Goal: Transaction & Acquisition: Purchase product/service

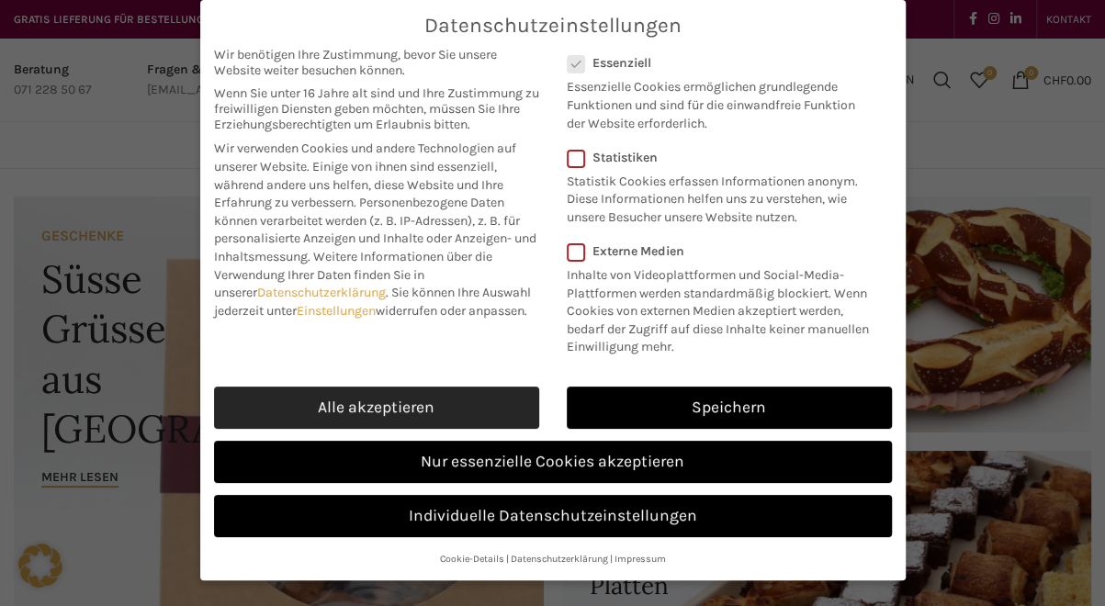
click at [439, 405] on link "Alle akzeptieren" at bounding box center [376, 408] width 325 height 42
checkbox input "true"
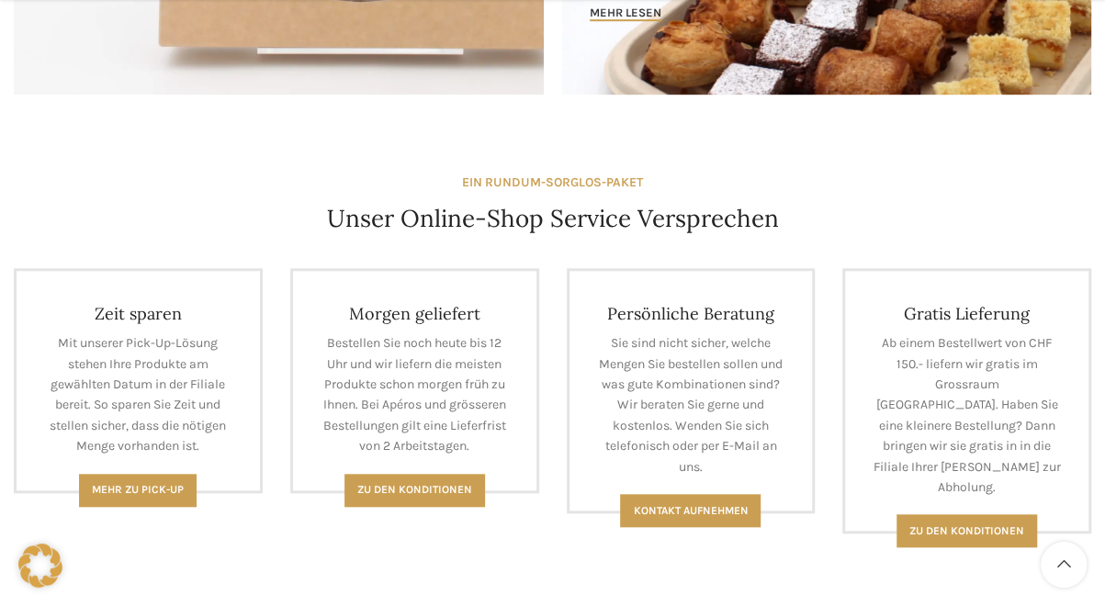
scroll to position [735, 0]
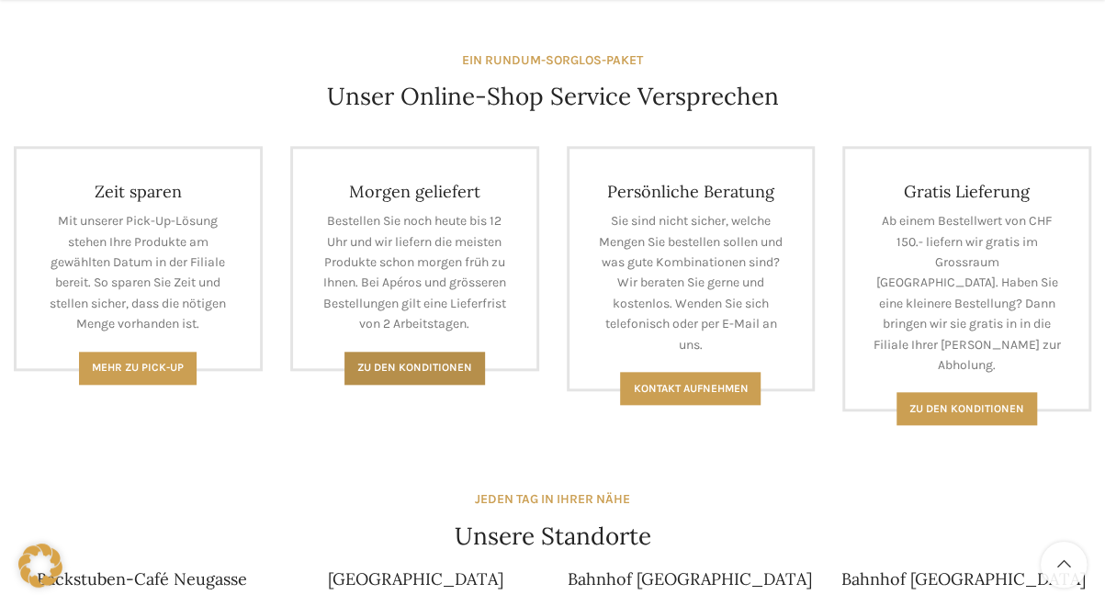
click at [437, 372] on span "Zu den Konditionen" at bounding box center [414, 367] width 115 height 13
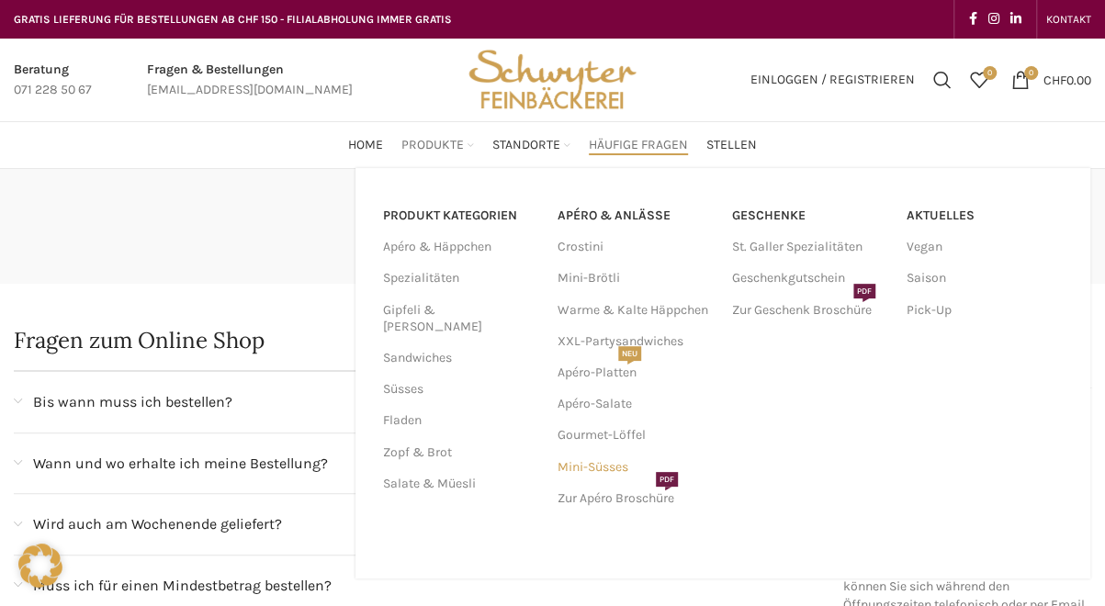
click at [625, 464] on link "Mini-Süsses" at bounding box center [636, 467] width 156 height 31
